Goal: Information Seeking & Learning: Find specific page/section

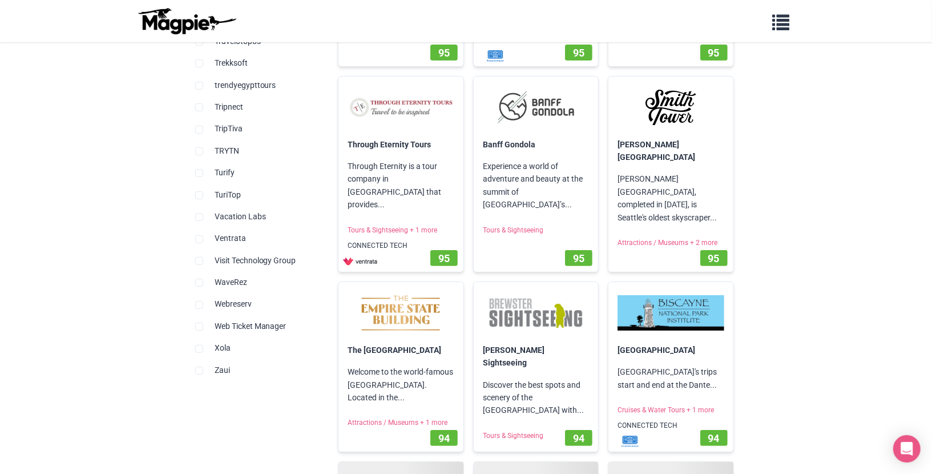
scroll to position [2970, 0]
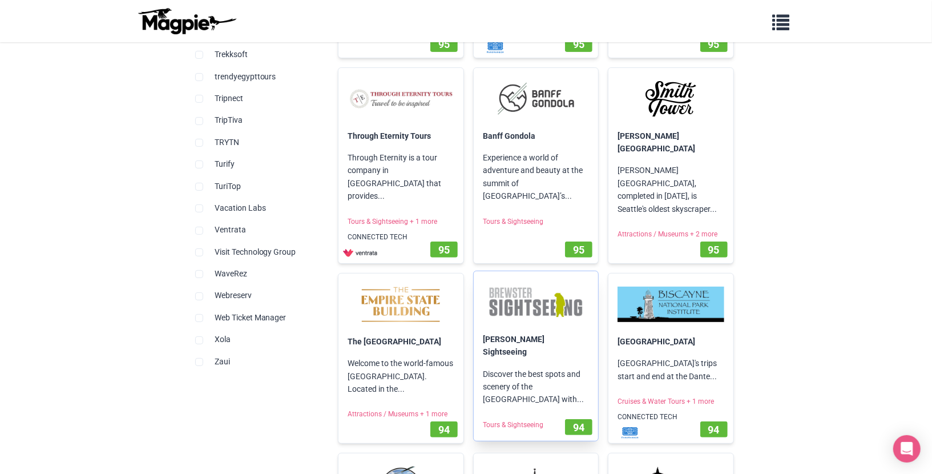
click at [503, 358] on p "Discover the best spots and scenery of the [GEOGRAPHIC_DATA] with..." at bounding box center [536, 386] width 124 height 57
click at [578, 421] on span "94" at bounding box center [578, 427] width 11 height 12
click at [583, 421] on span "94" at bounding box center [578, 427] width 11 height 12
click at [569, 419] on div "94" at bounding box center [578, 427] width 27 height 16
click at [575, 421] on span "94" at bounding box center [578, 427] width 11 height 12
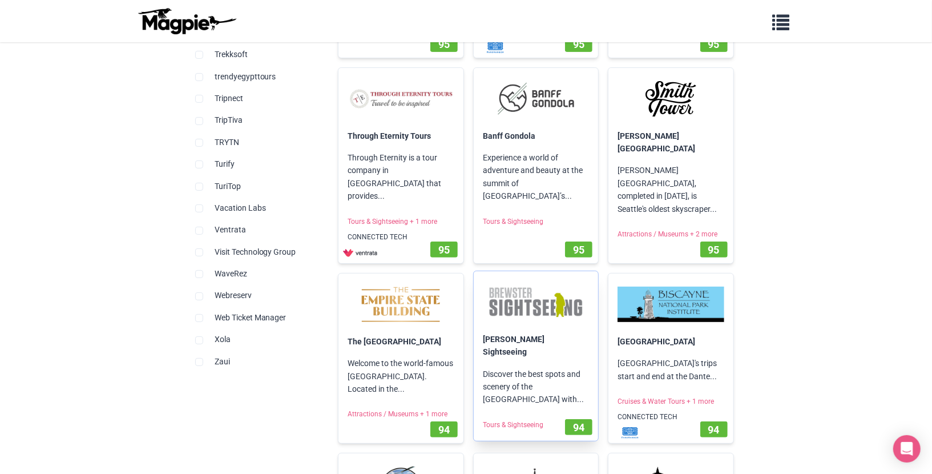
click at [515, 328] on p "[PERSON_NAME] Sightseeing" at bounding box center [536, 345] width 124 height 35
click at [525, 335] on link "[PERSON_NAME] Sightseeing" at bounding box center [514, 346] width 62 height 22
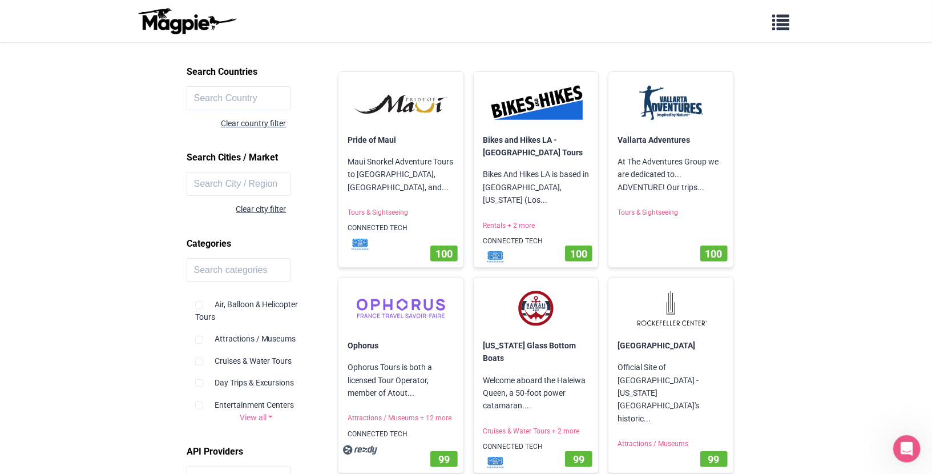
scroll to position [0, 0]
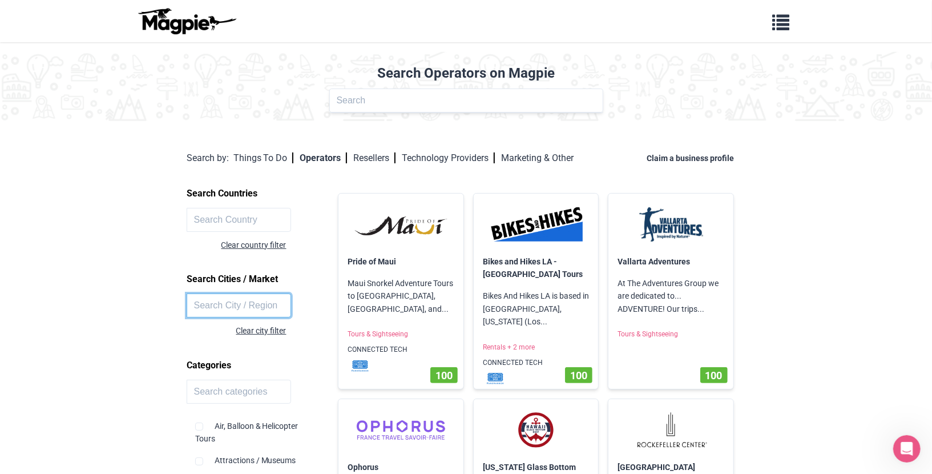
click at [255, 301] on input "text" at bounding box center [239, 305] width 105 height 24
type input "[GEOGRAPHIC_DATA]"
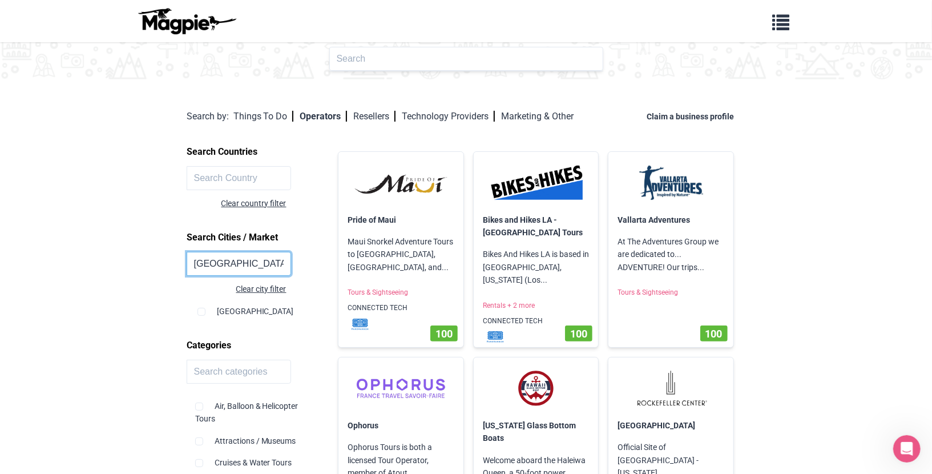
scroll to position [52, 0]
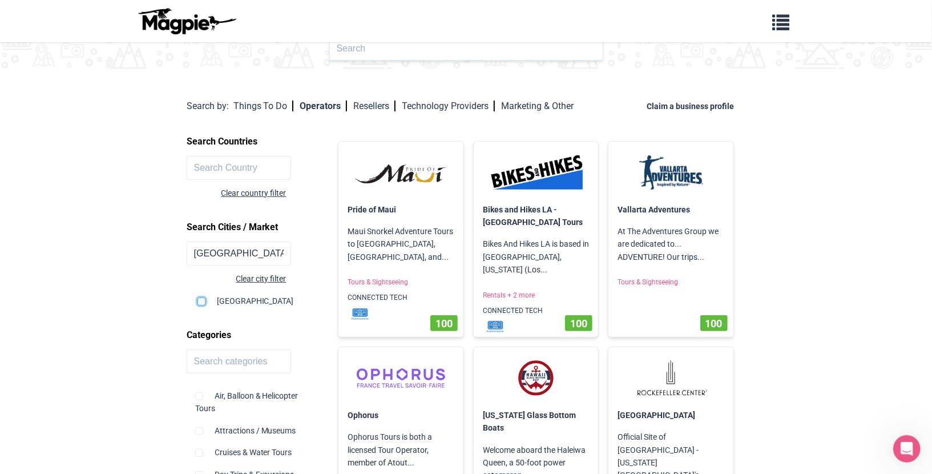
click at [201, 299] on input "checkbox" at bounding box center [202, 301] width 8 height 8
checkbox input "true"
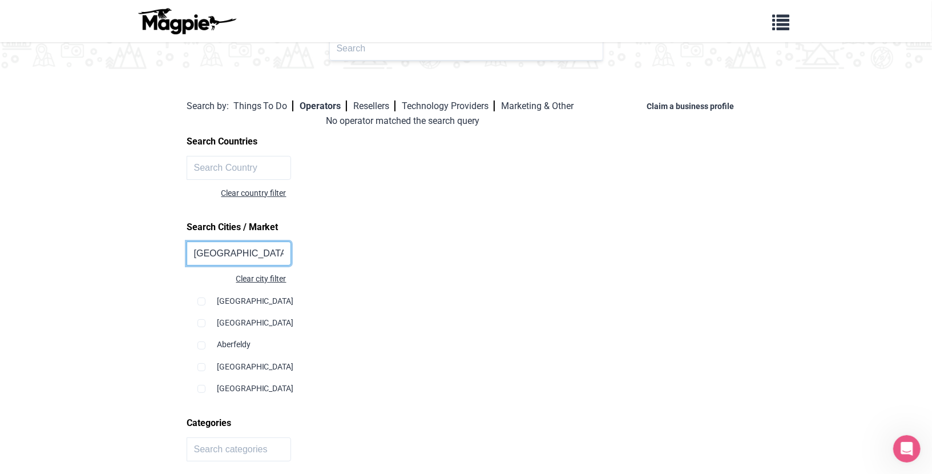
drag, startPoint x: 236, startPoint y: 255, endPoint x: 179, endPoint y: 251, distance: 57.8
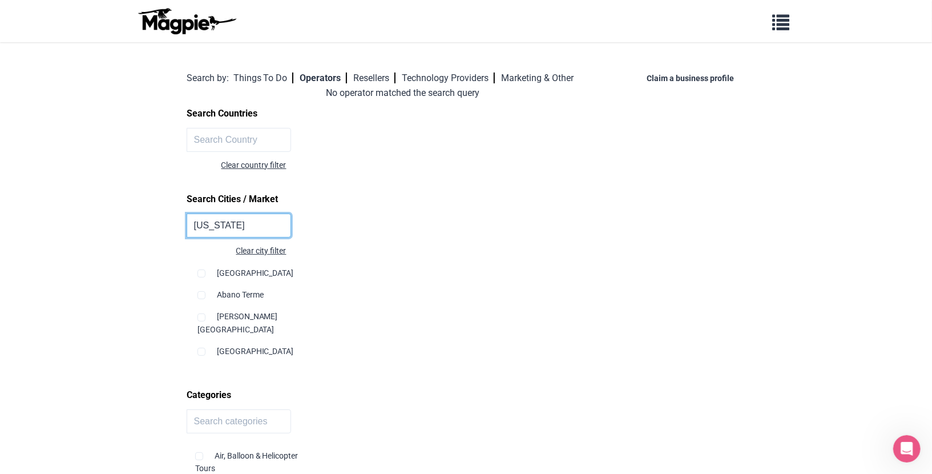
scroll to position [83, 0]
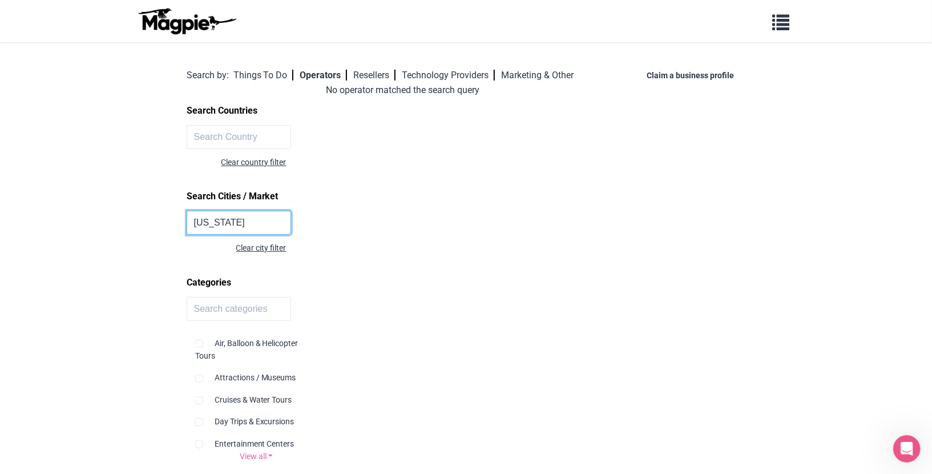
type input "[US_STATE]"
click at [239, 248] on div "Clear city filter" at bounding box center [237, 247] width 100 height 13
click at [257, 247] on div "Clear city filter" at bounding box center [237, 247] width 100 height 13
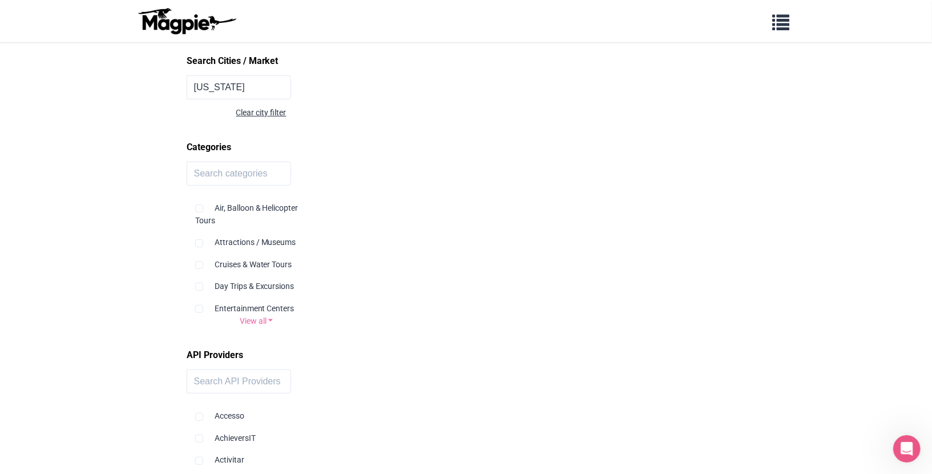
scroll to position [209, 0]
